Goal: Information Seeking & Learning: Check status

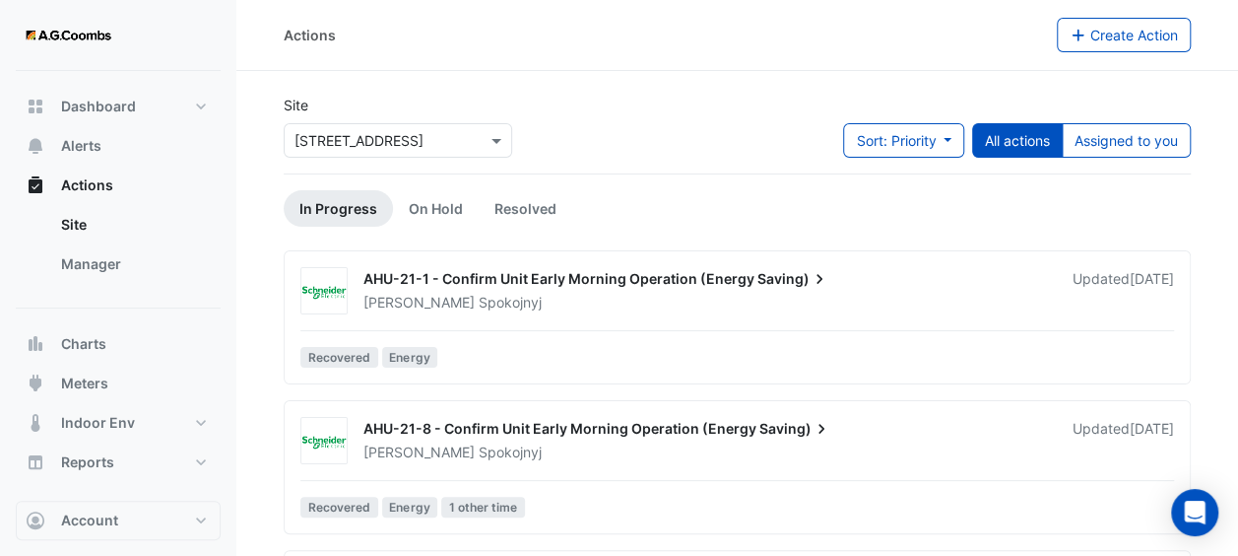
click at [479, 158] on div "Site × 111 Bourke Street" at bounding box center [398, 134] width 252 height 79
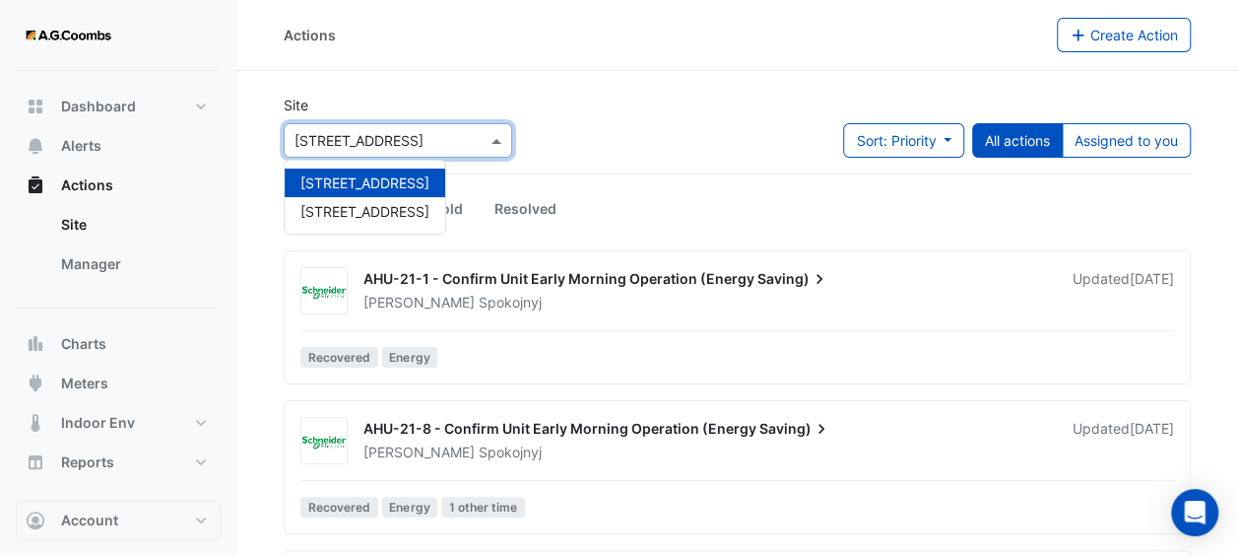
click at [490, 150] on span at bounding box center [499, 140] width 25 height 21
click at [388, 205] on span "121 Exhibition Street" at bounding box center [364, 211] width 129 height 17
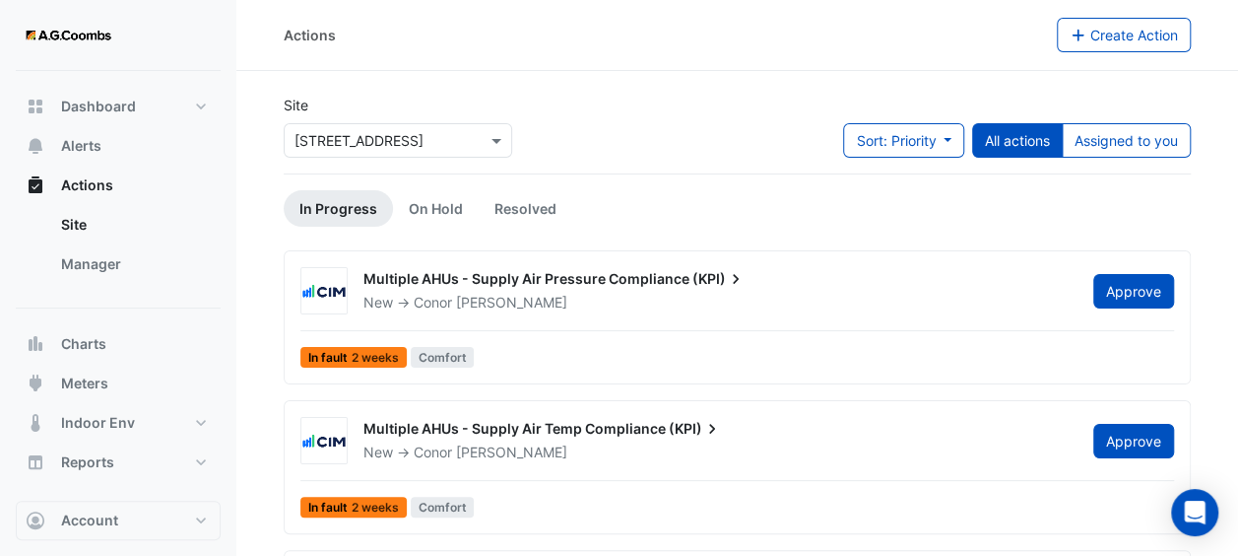
click at [825, 193] on ul "In Progress On Hold Resolved" at bounding box center [737, 208] width 907 height 36
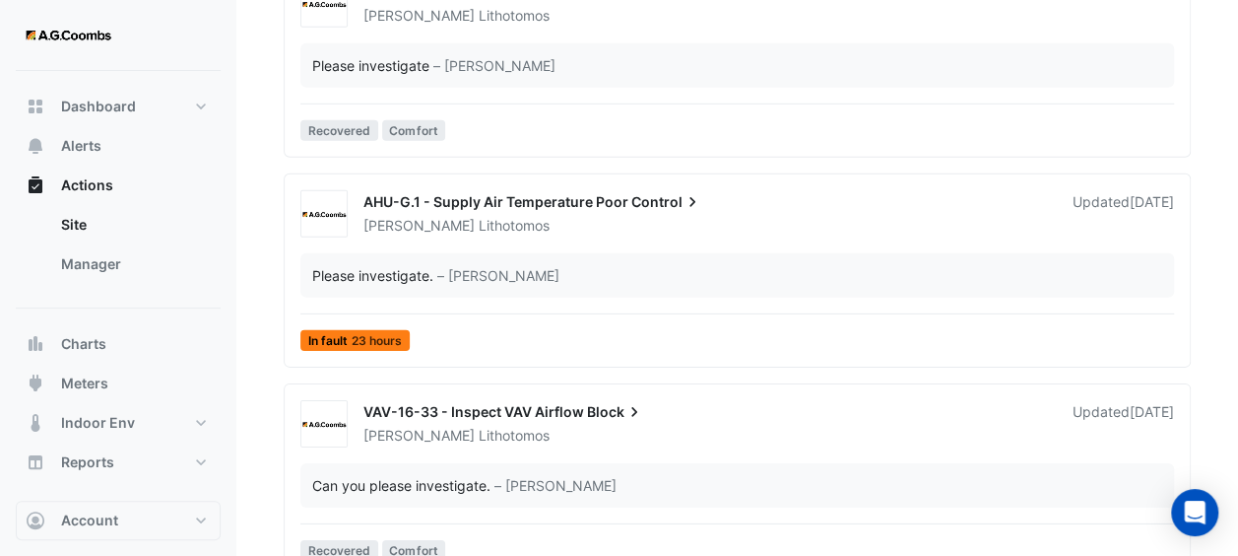
scroll to position [2915, 0]
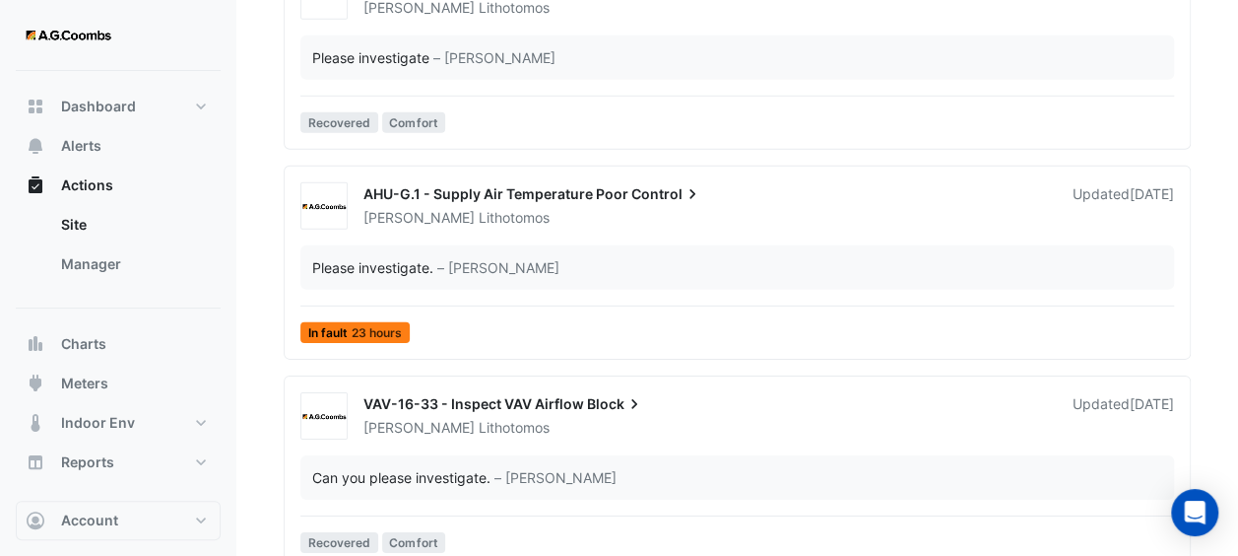
click at [710, 199] on div "AHU-G.1 - Supply Air Temperature Poor Control" at bounding box center [706, 196] width 686 height 24
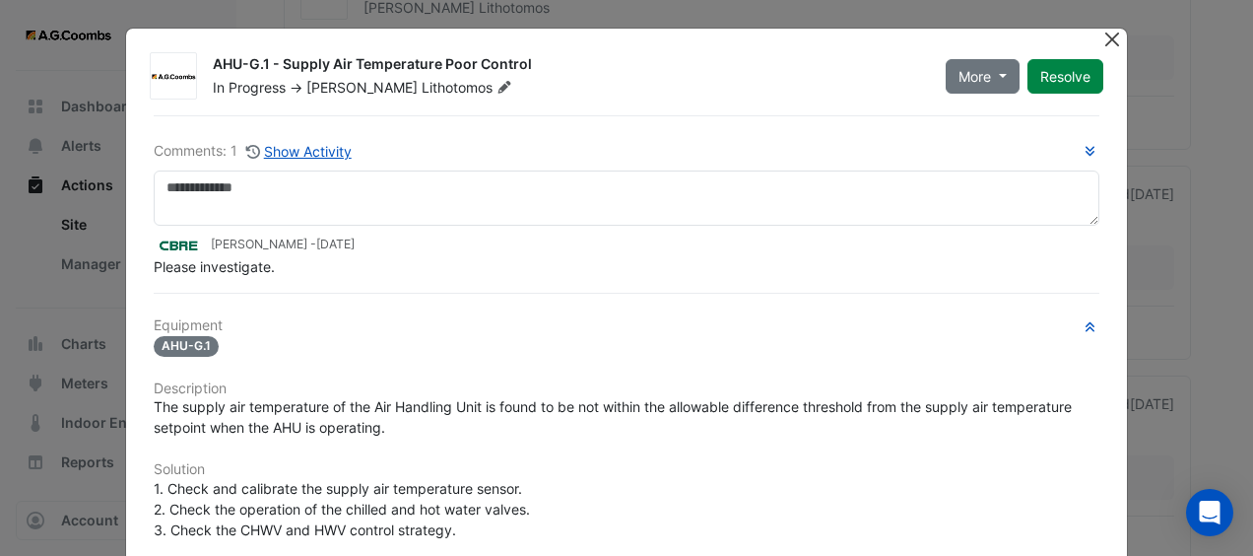
click at [1102, 39] on button "Close" at bounding box center [1112, 39] width 21 height 21
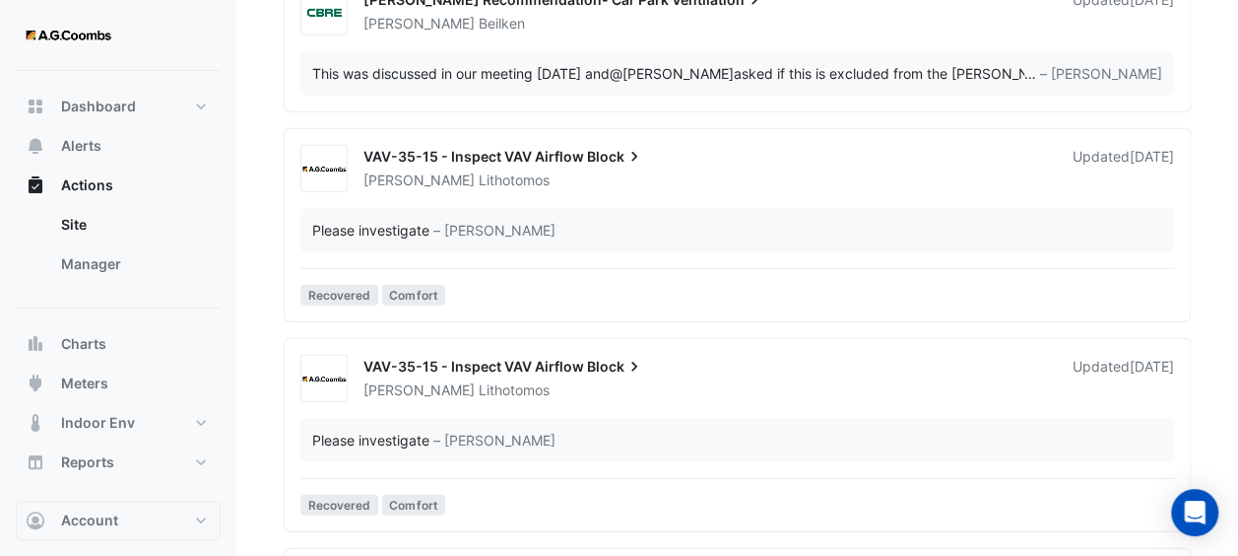
scroll to position [2535, 0]
click at [855, 200] on div "VAV-35-15 - Inspect VAV Airflow Block Michael Lithotomos Updated 2 months ago P…" at bounding box center [737, 229] width 889 height 168
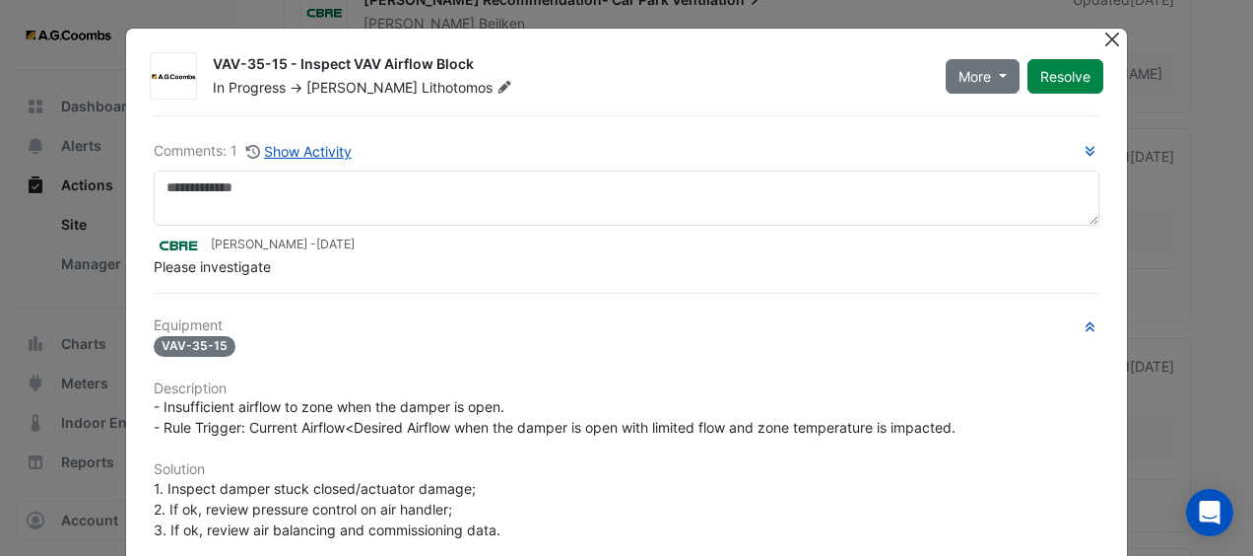
click at [1103, 35] on button "Close" at bounding box center [1112, 39] width 21 height 21
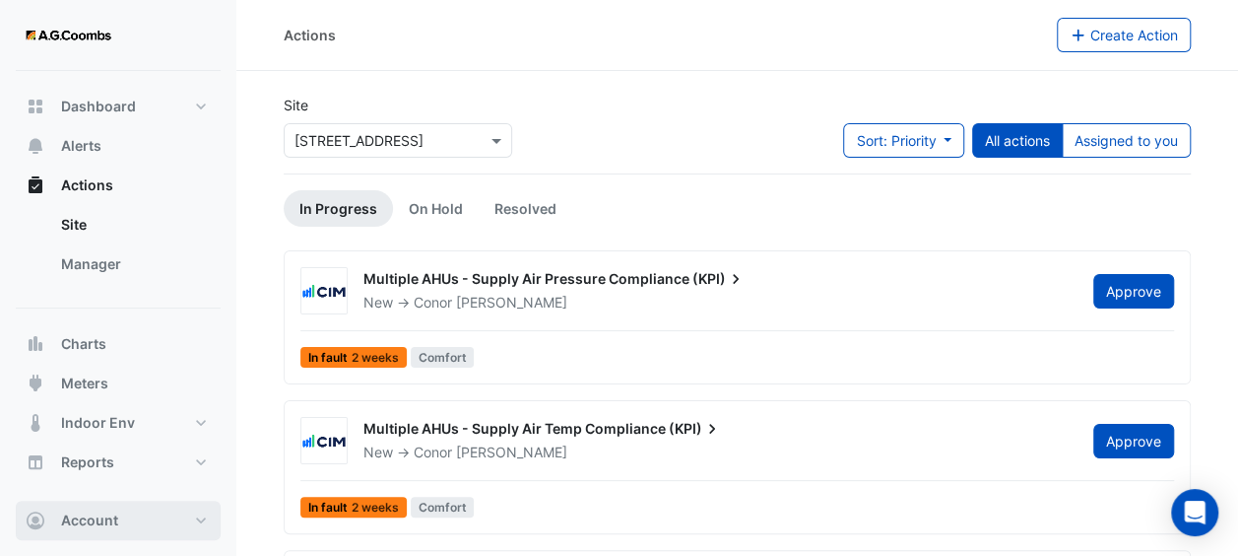
click at [128, 524] on button "Account" at bounding box center [118, 519] width 205 height 39
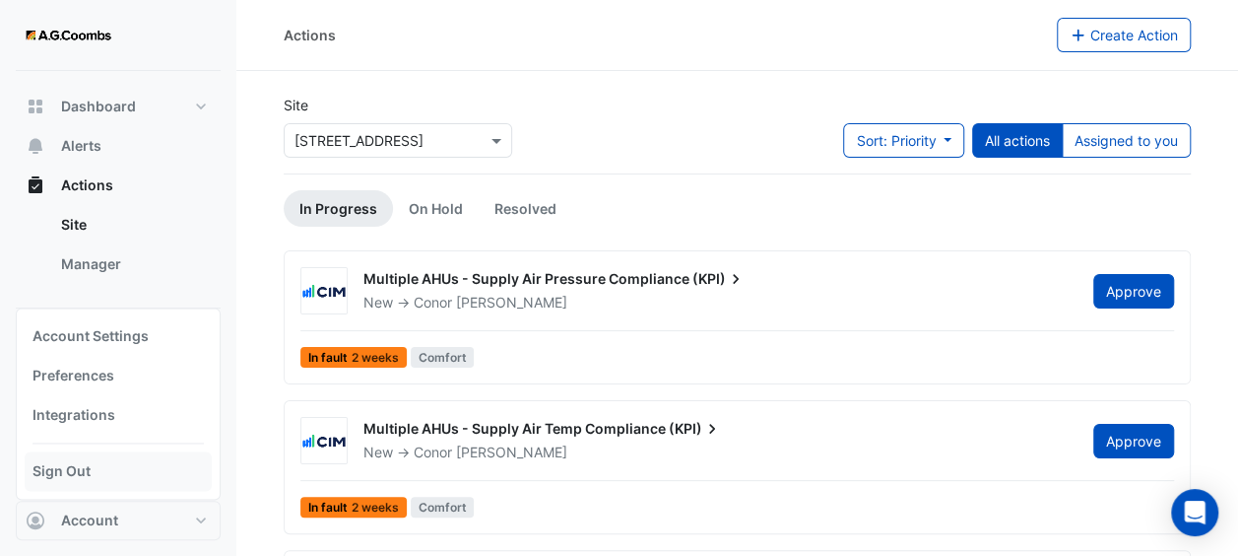
click at [102, 471] on link "Sign Out" at bounding box center [118, 470] width 187 height 39
